Goal: Purchase product/service

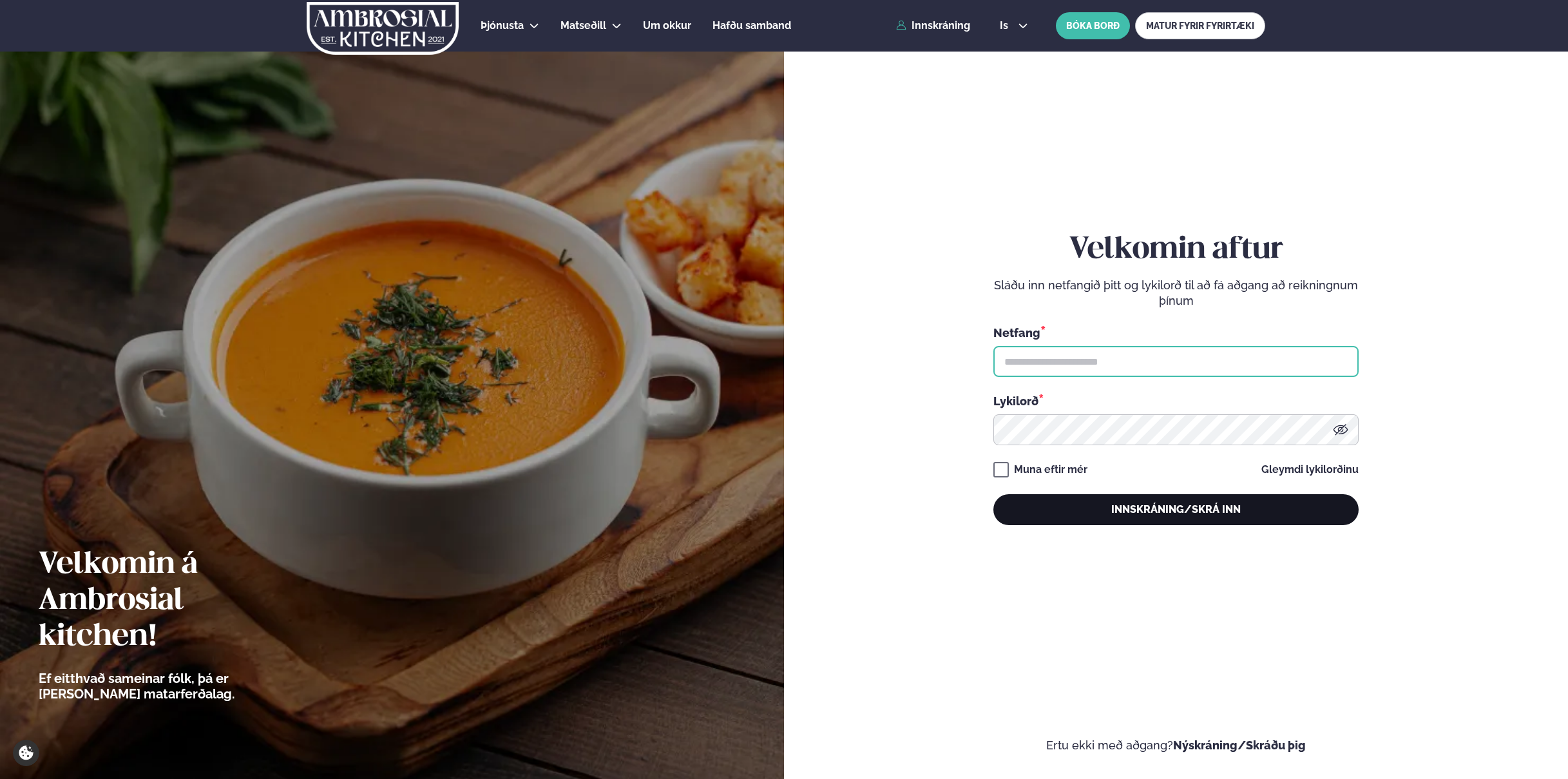
type input "**********"
click at [1194, 516] on button "Innskráning/Skrá inn" at bounding box center [1176, 509] width 366 height 31
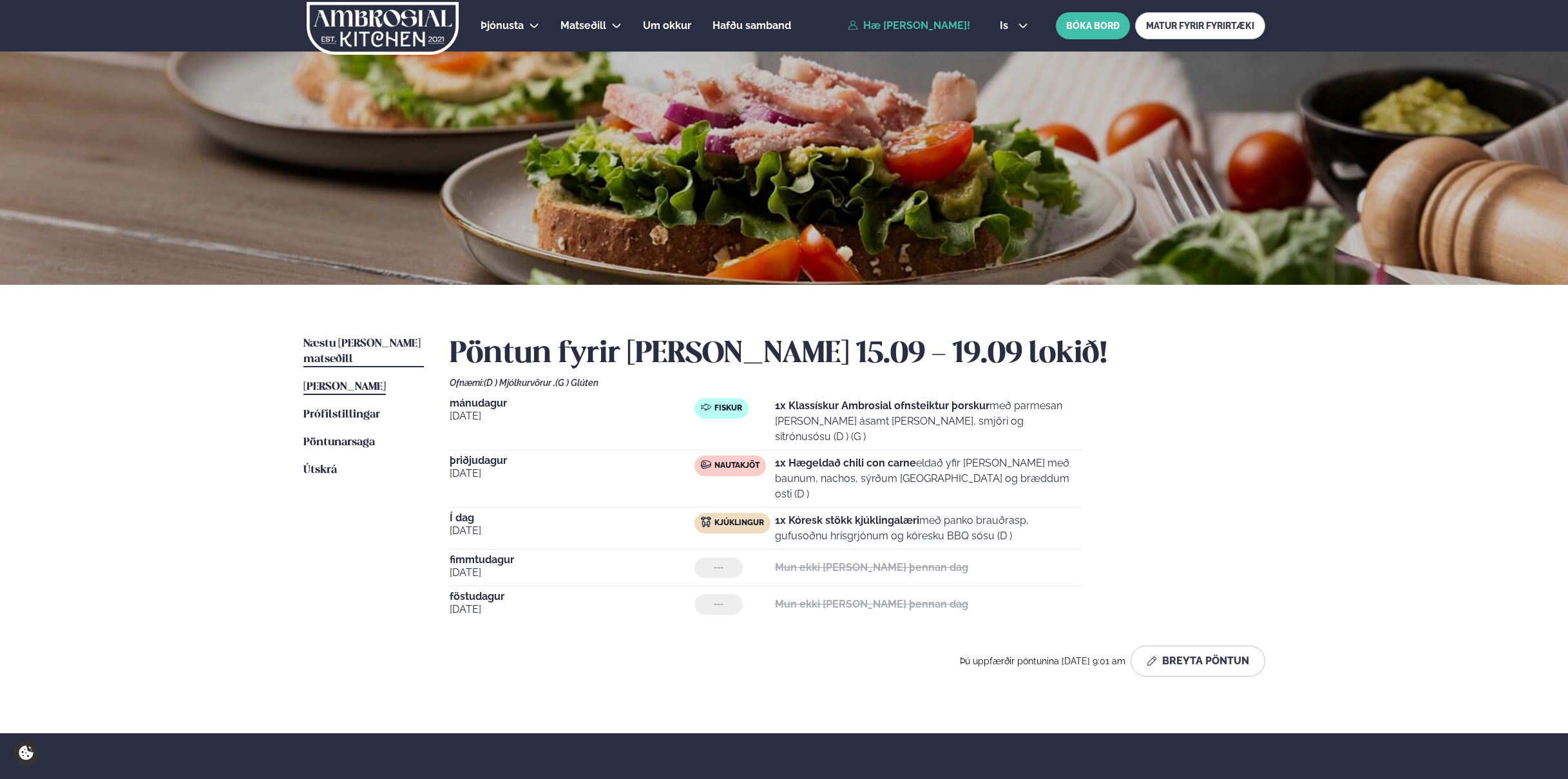
click at [376, 342] on span "Næstu [PERSON_NAME] matseðill" at bounding box center [362, 352] width 117 height 26
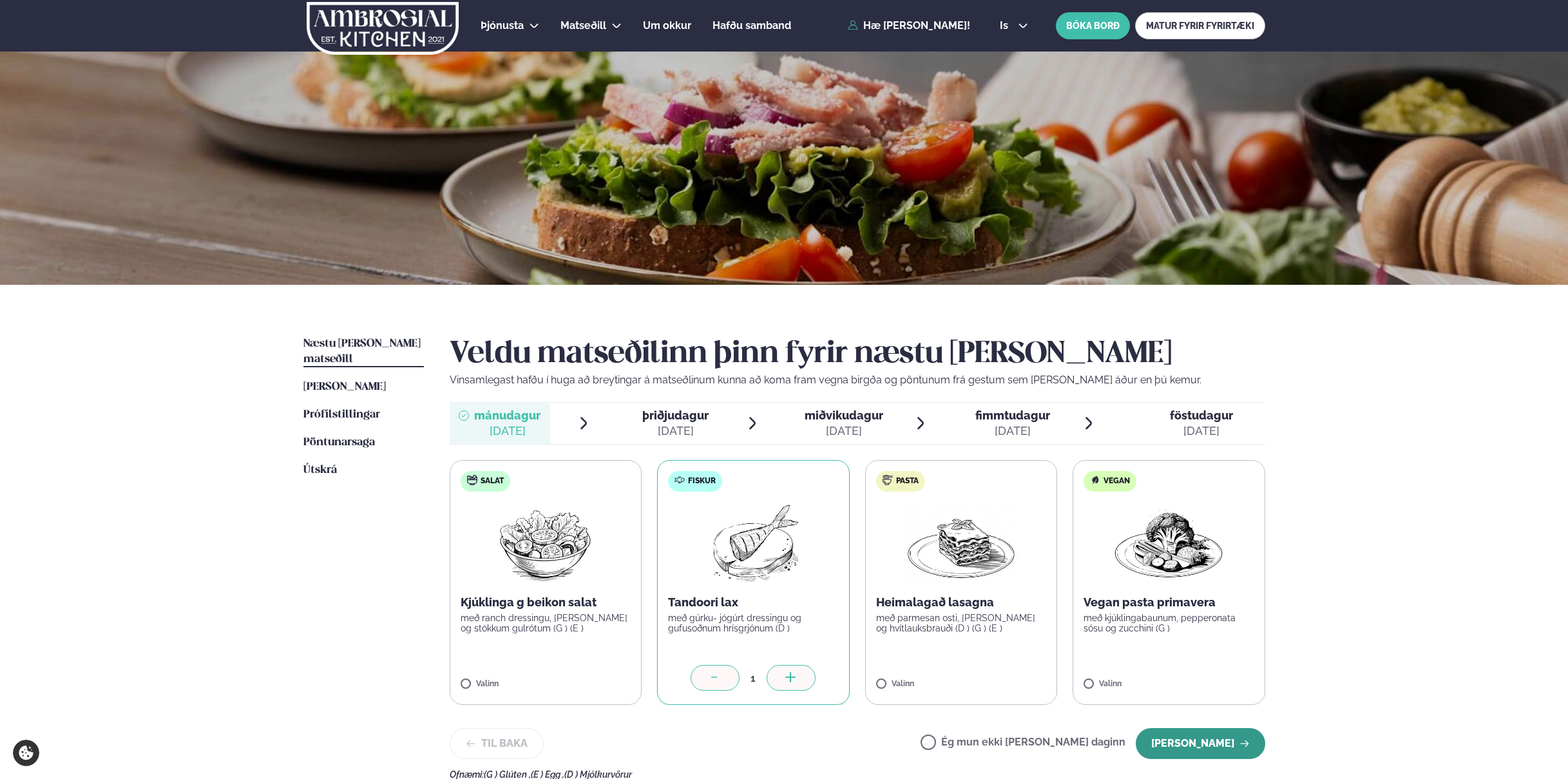
click at [1213, 742] on button "[PERSON_NAME]" at bounding box center [1200, 743] width 130 height 31
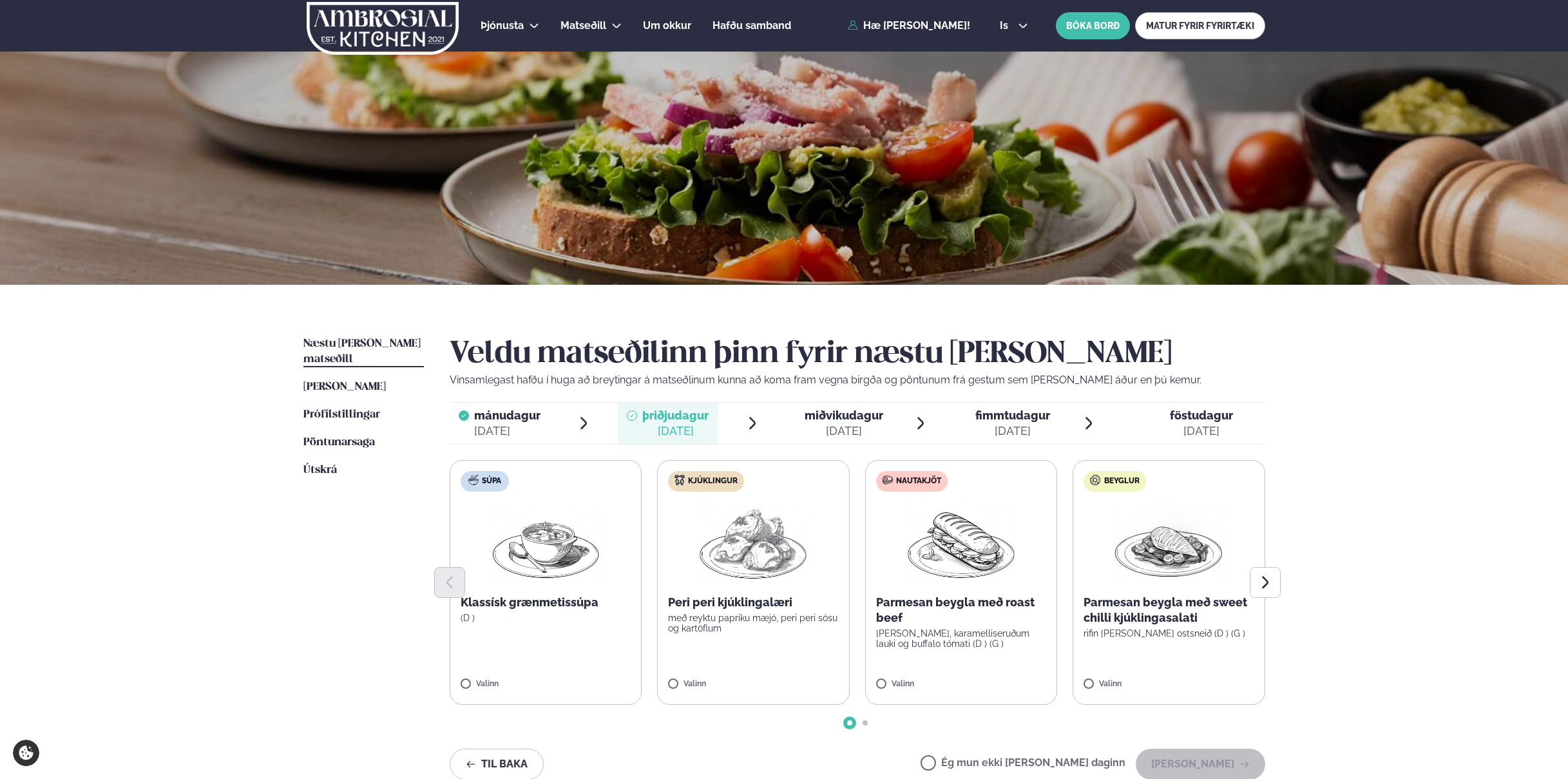
click at [761, 674] on label "Kjúklingur Peri peri kjúklingalæri með reyktu papriku mæjó, peri peri sósu og k…" at bounding box center [753, 582] width 192 height 245
click at [1197, 763] on button "[PERSON_NAME]" at bounding box center [1200, 763] width 130 height 31
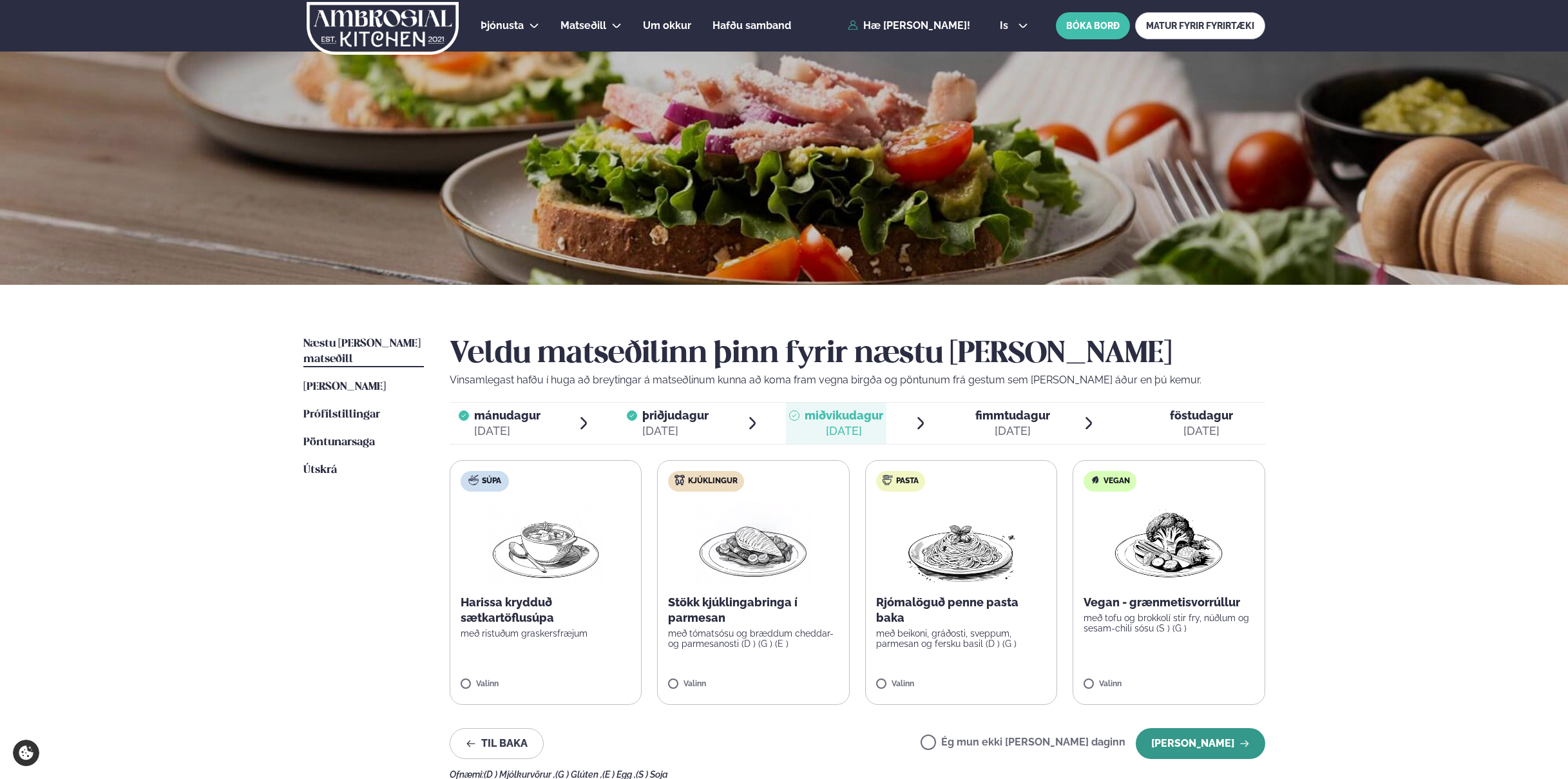
click at [1192, 739] on button "[PERSON_NAME]" at bounding box center [1200, 743] width 130 height 31
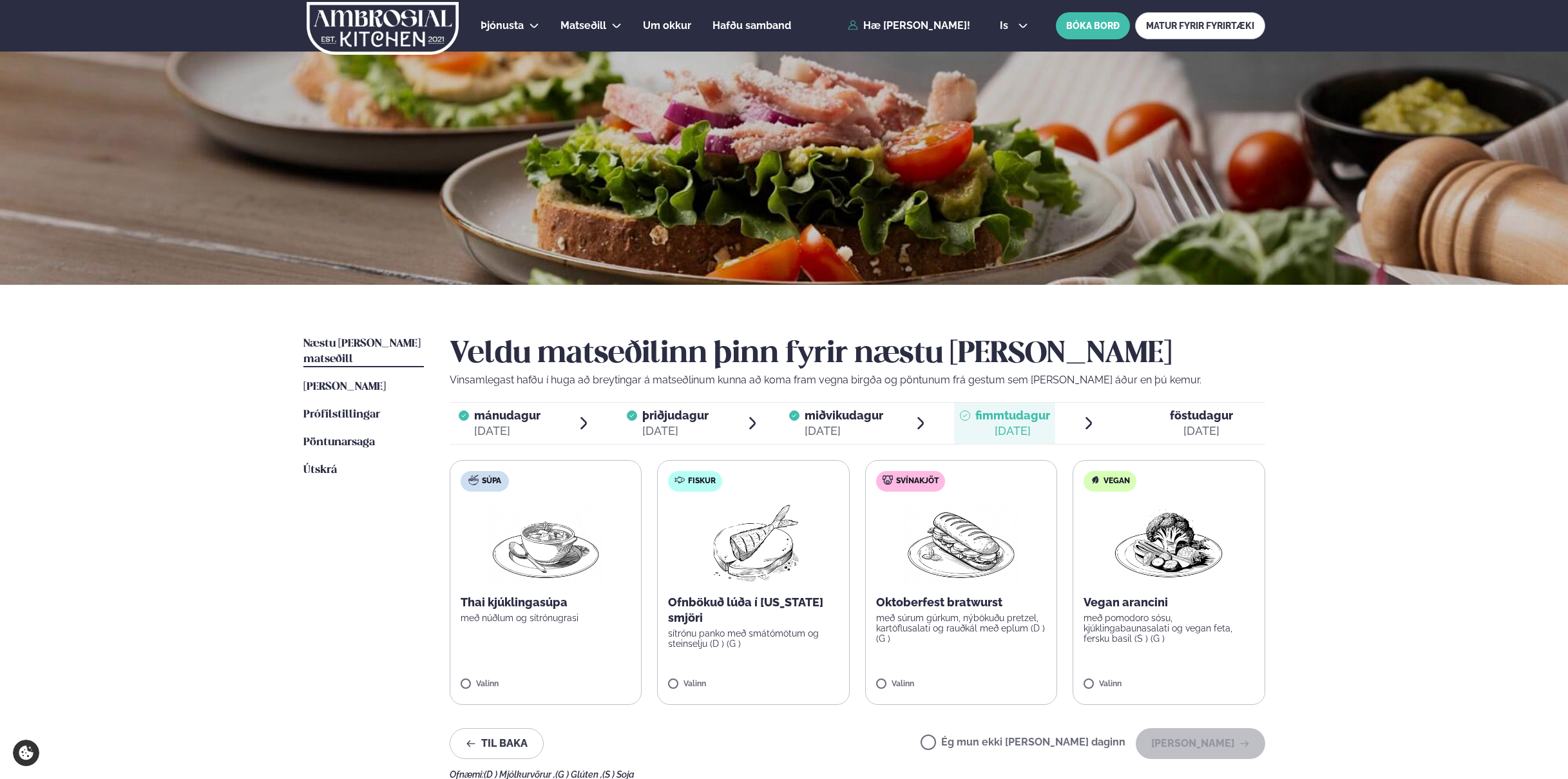
click at [970, 744] on label "Ég mun ekki [PERSON_NAME] daginn" at bounding box center [1023, 744] width 205 height 13
click at [1232, 738] on button "[PERSON_NAME]" at bounding box center [1200, 743] width 130 height 31
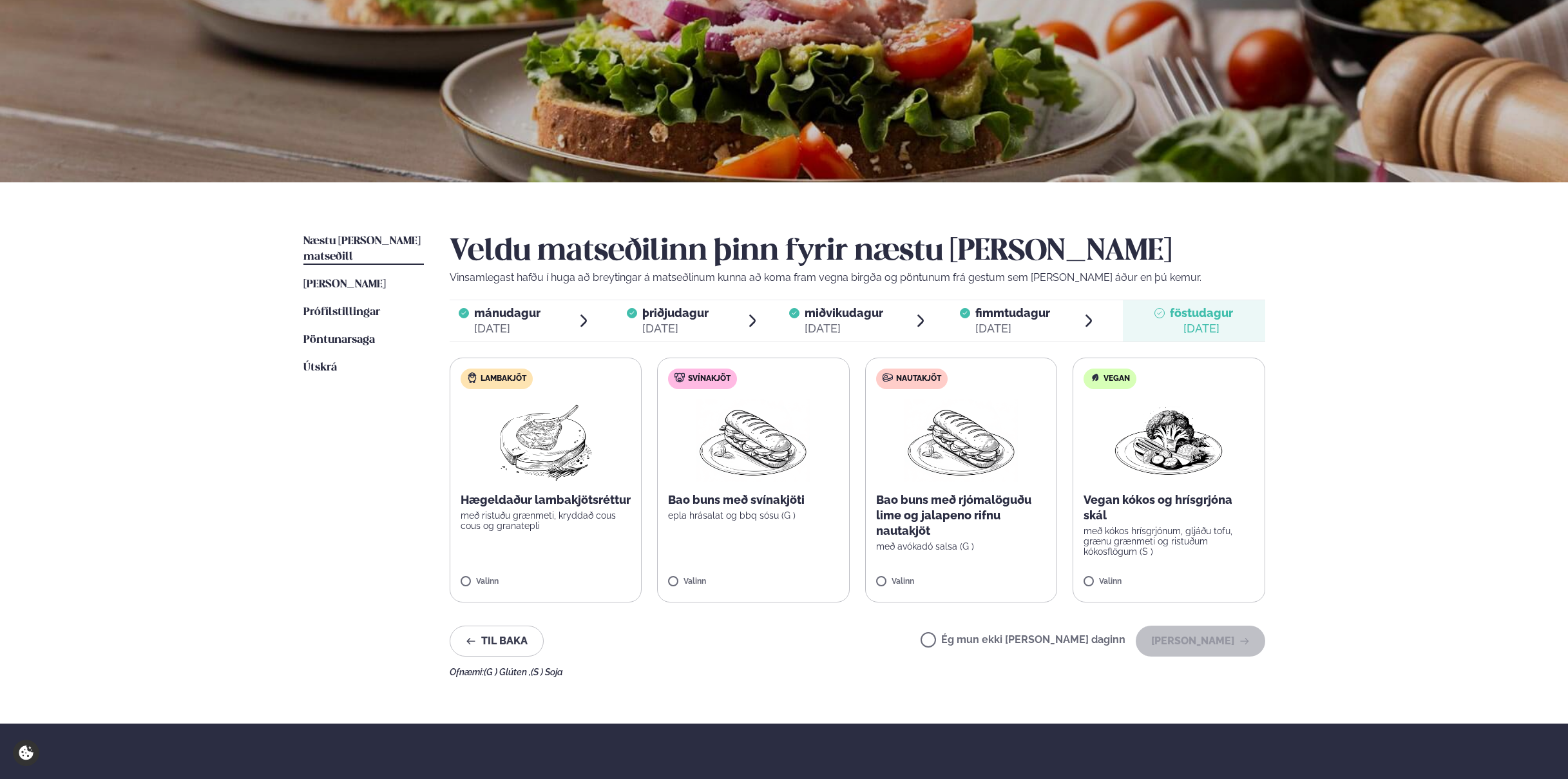
scroll to position [166, 0]
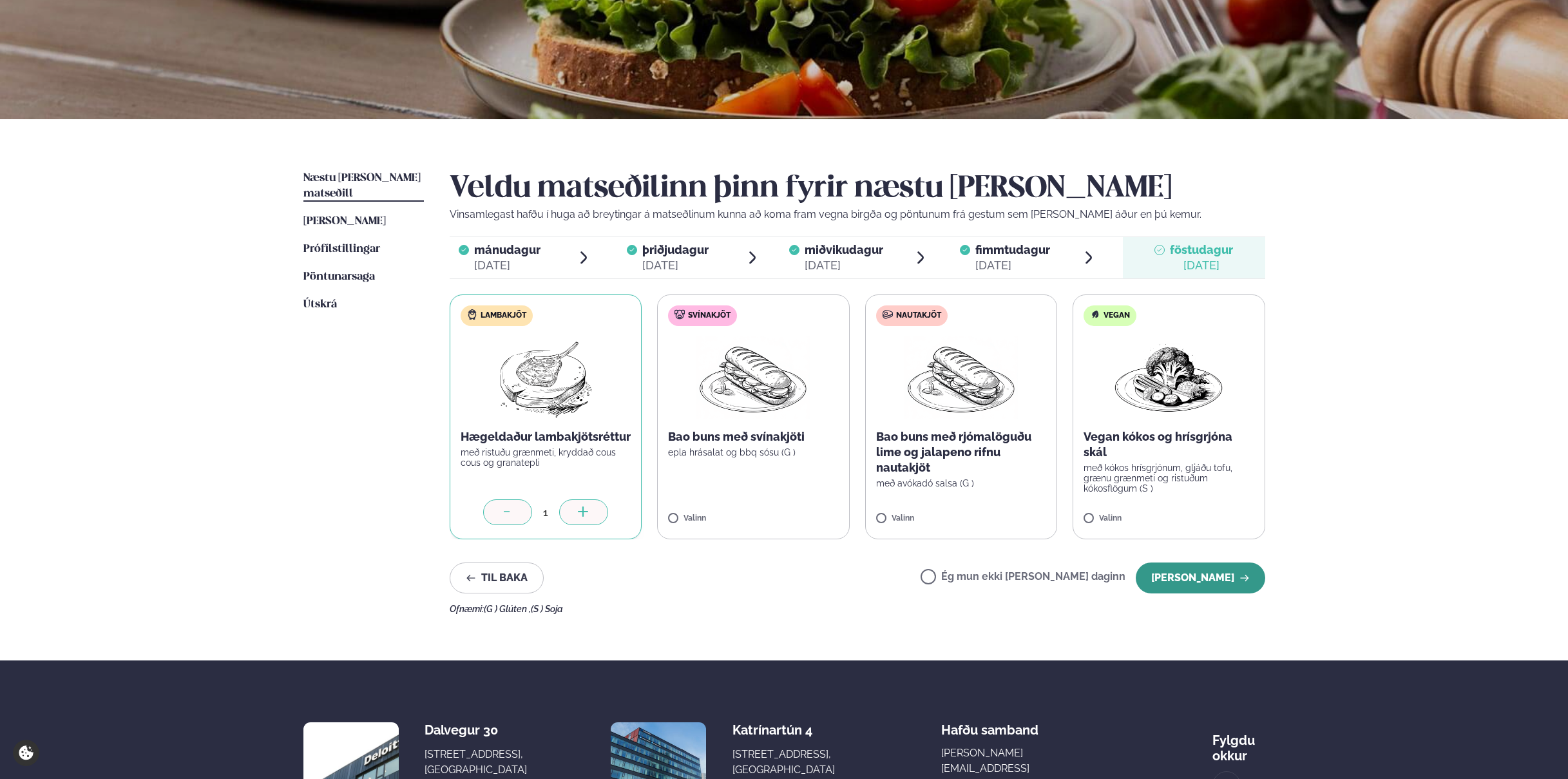
click at [1205, 580] on button "[PERSON_NAME]" at bounding box center [1200, 578] width 130 height 31
